Goal: Check status: Check status

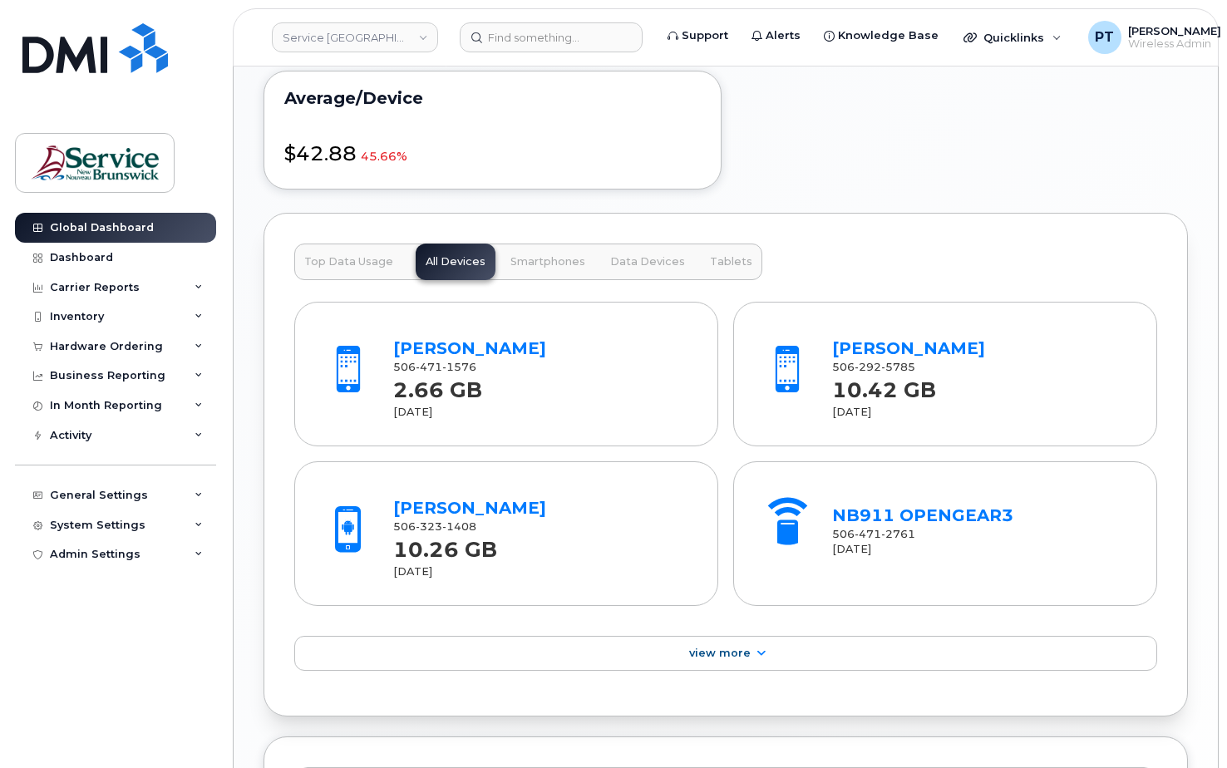
scroll to position [997, 0]
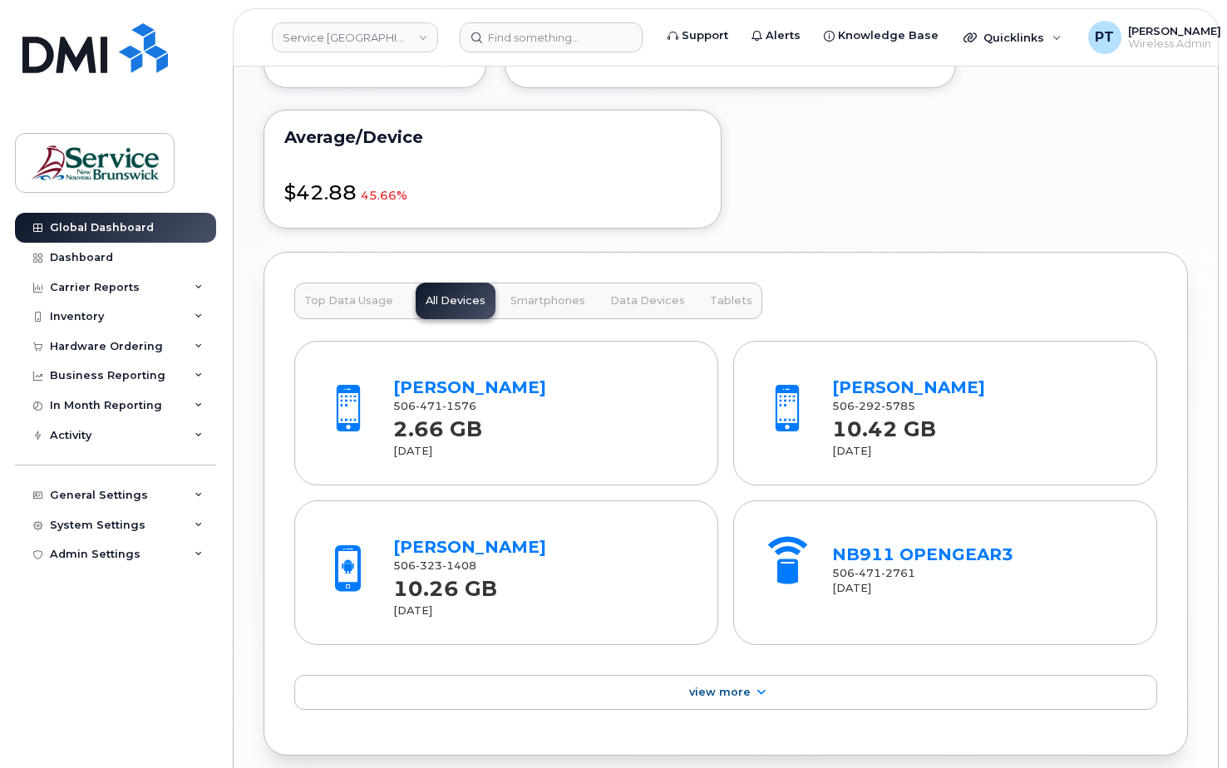
click at [340, 298] on span "Top Data Usage" at bounding box center [348, 300] width 89 height 13
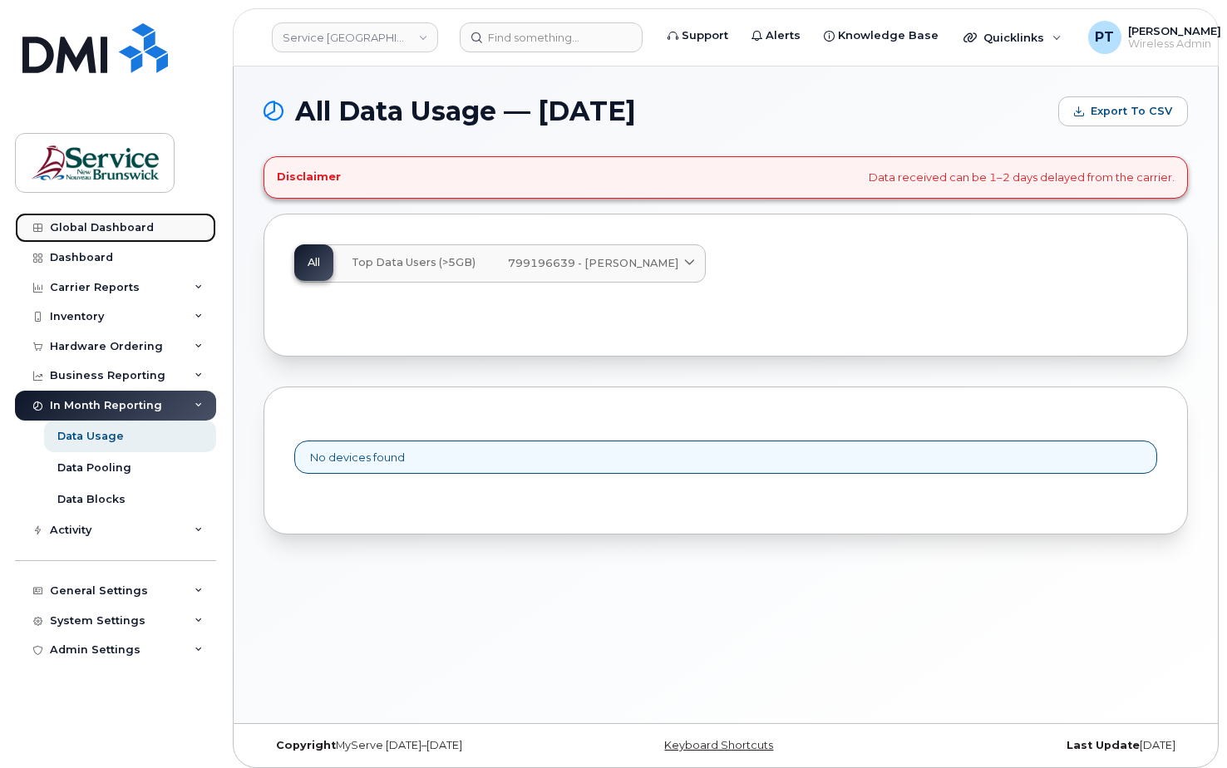
click at [89, 217] on link "Global Dashboard" at bounding box center [115, 228] width 201 height 30
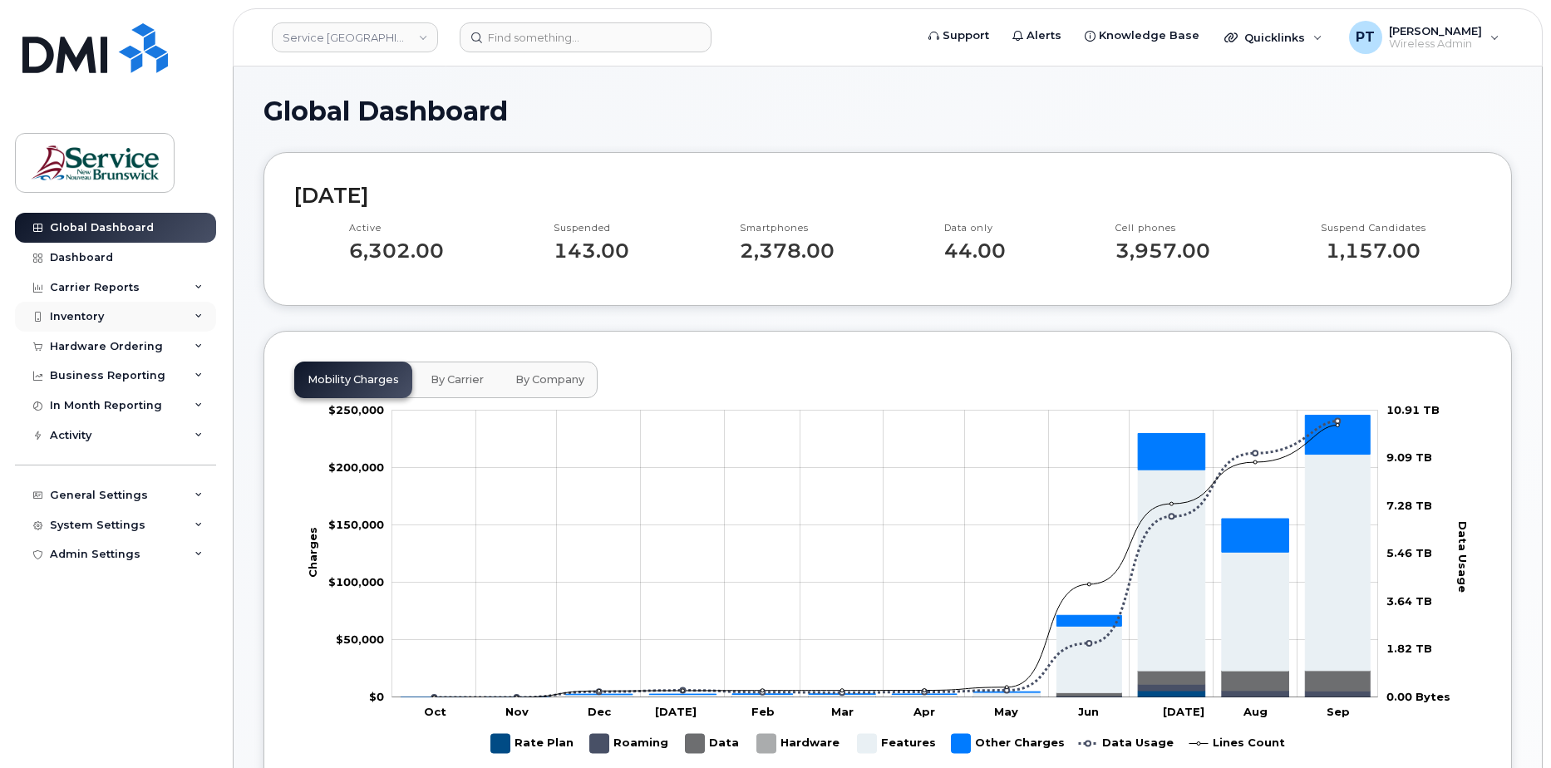
click at [195, 318] on icon at bounding box center [198, 317] width 8 height 8
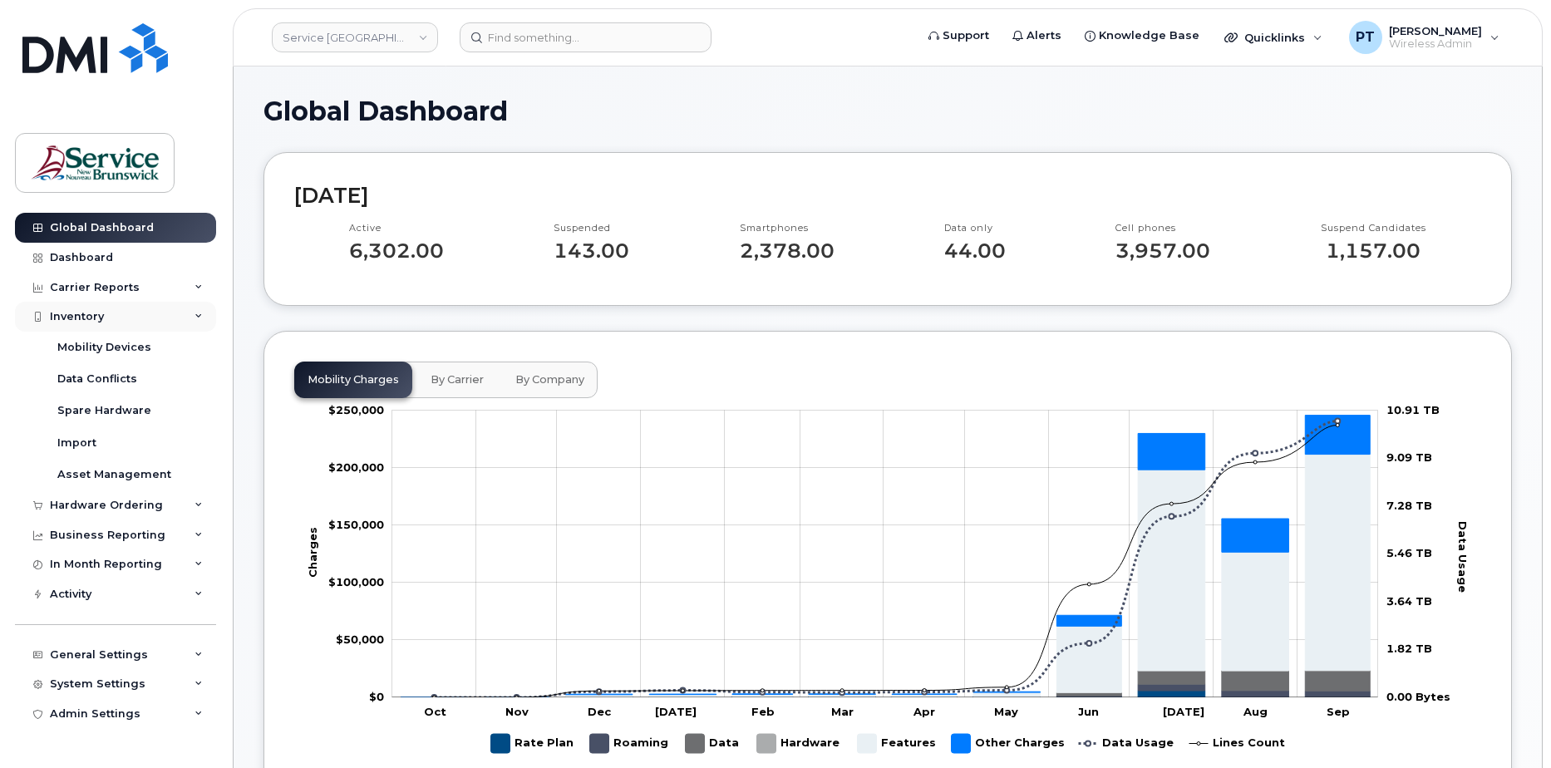
click at [199, 314] on icon at bounding box center [198, 317] width 8 height 8
